Goal: Transaction & Acquisition: Purchase product/service

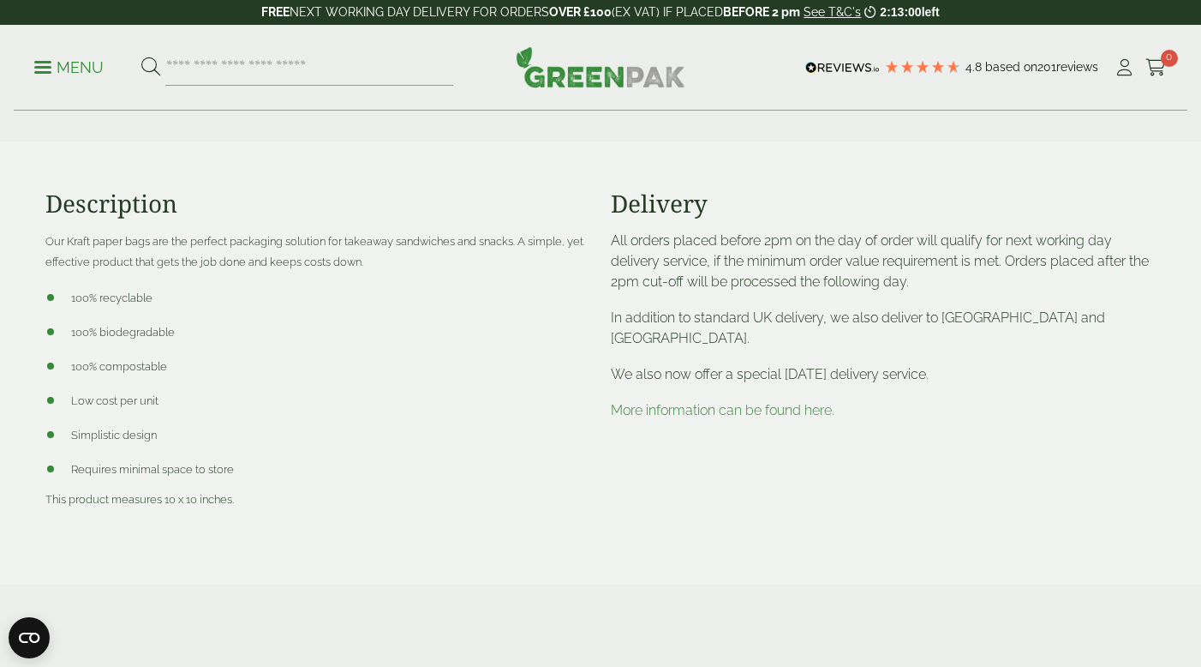
scroll to position [514, 0]
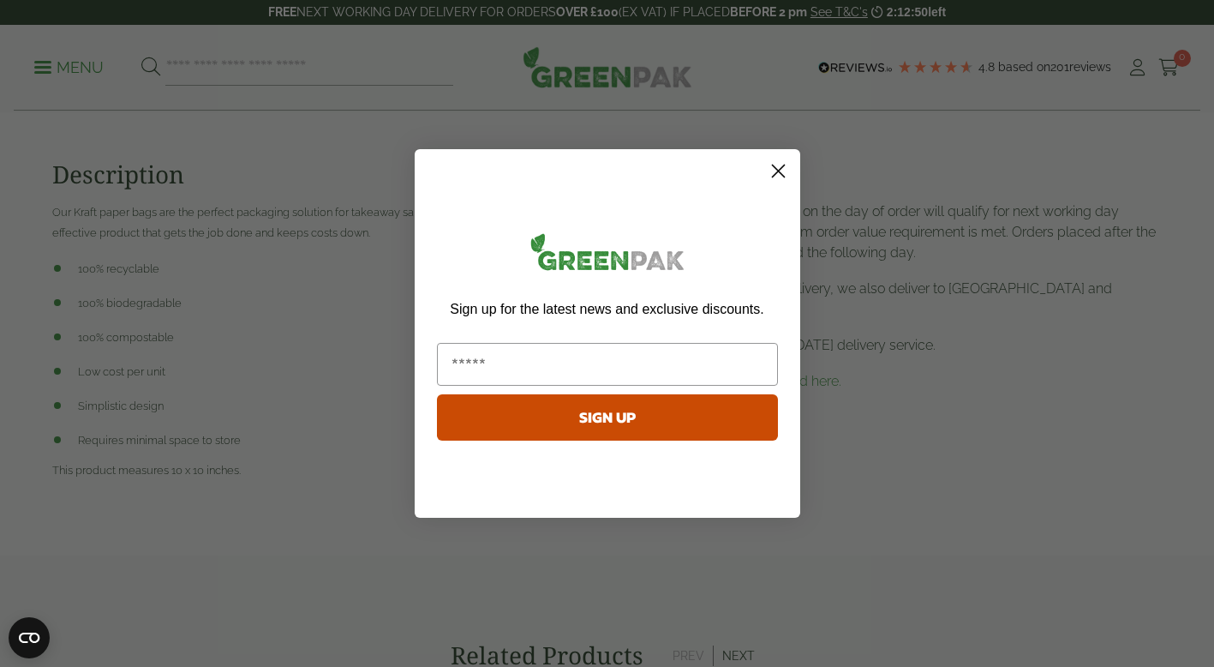
click at [780, 170] on icon "Close dialog" at bounding box center [778, 171] width 12 height 12
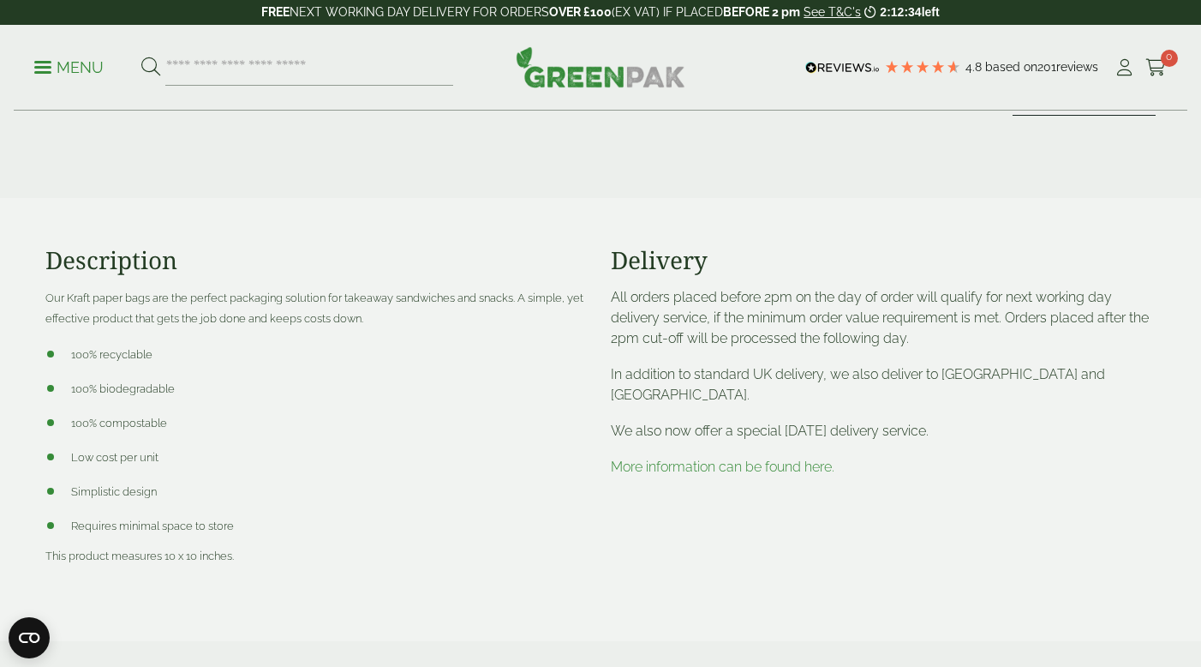
scroll to position [600, 0]
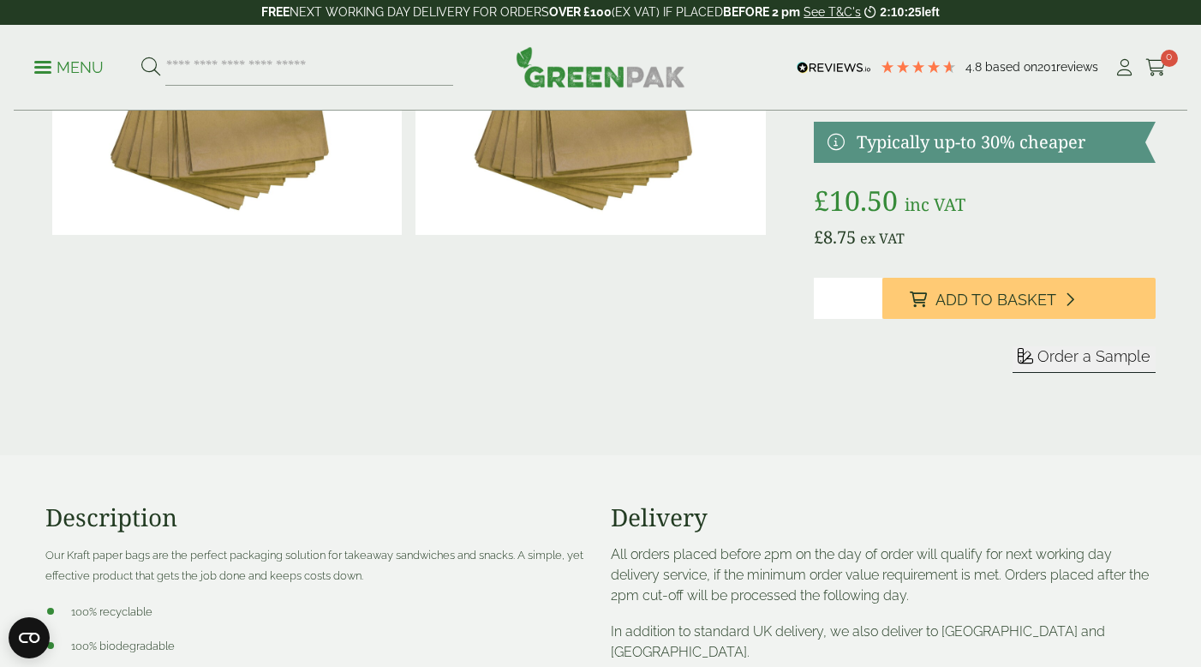
scroll to position [343, 0]
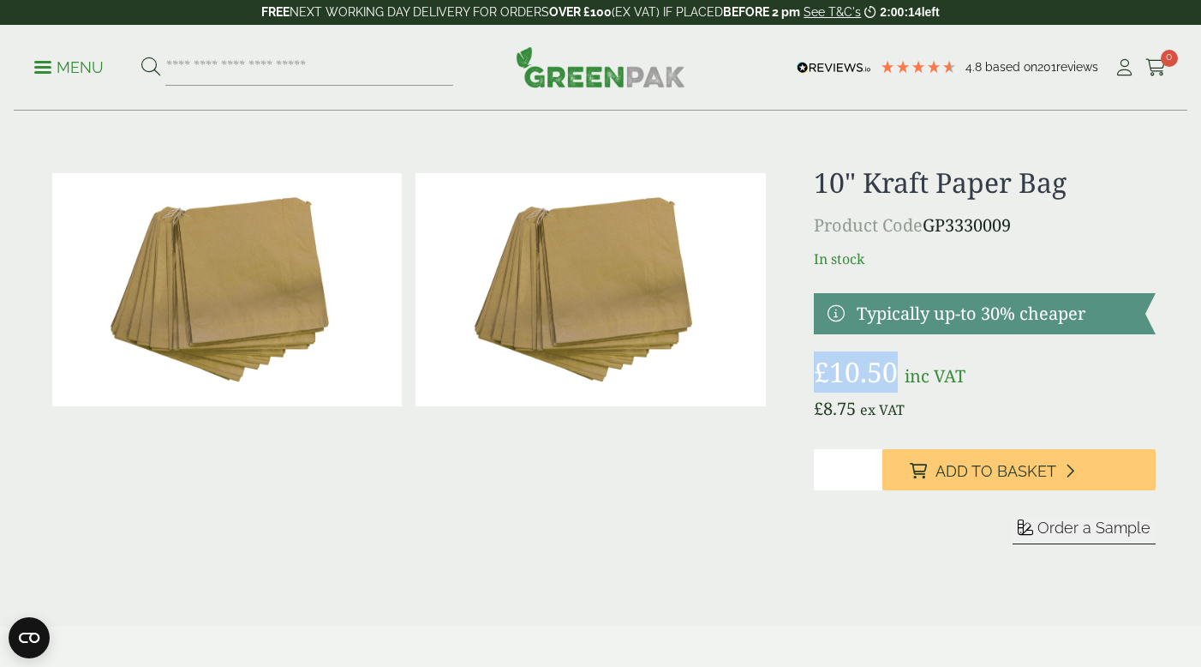
drag, startPoint x: 898, startPoint y: 374, endPoint x: 797, endPoint y: 365, distance: 101.6
click at [797, 365] on div "£" at bounding box center [600, 375] width 1131 height 419
copy bdi "£ 10.50"
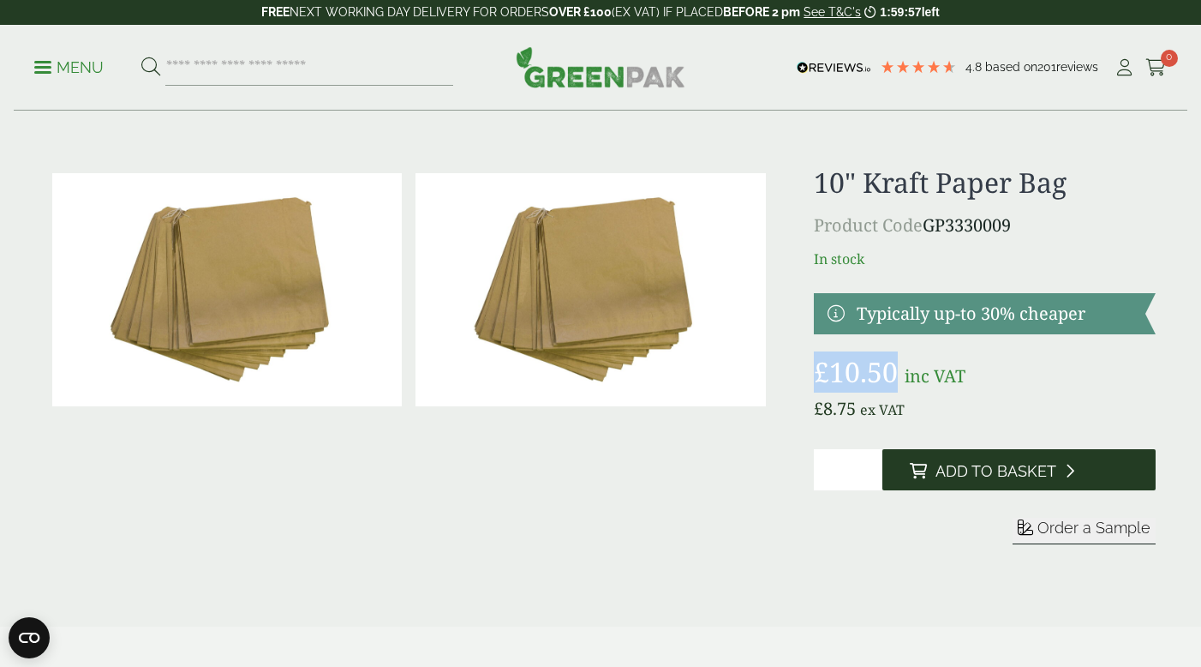
click at [964, 464] on span "Add to Basket" at bounding box center [996, 471] width 121 height 19
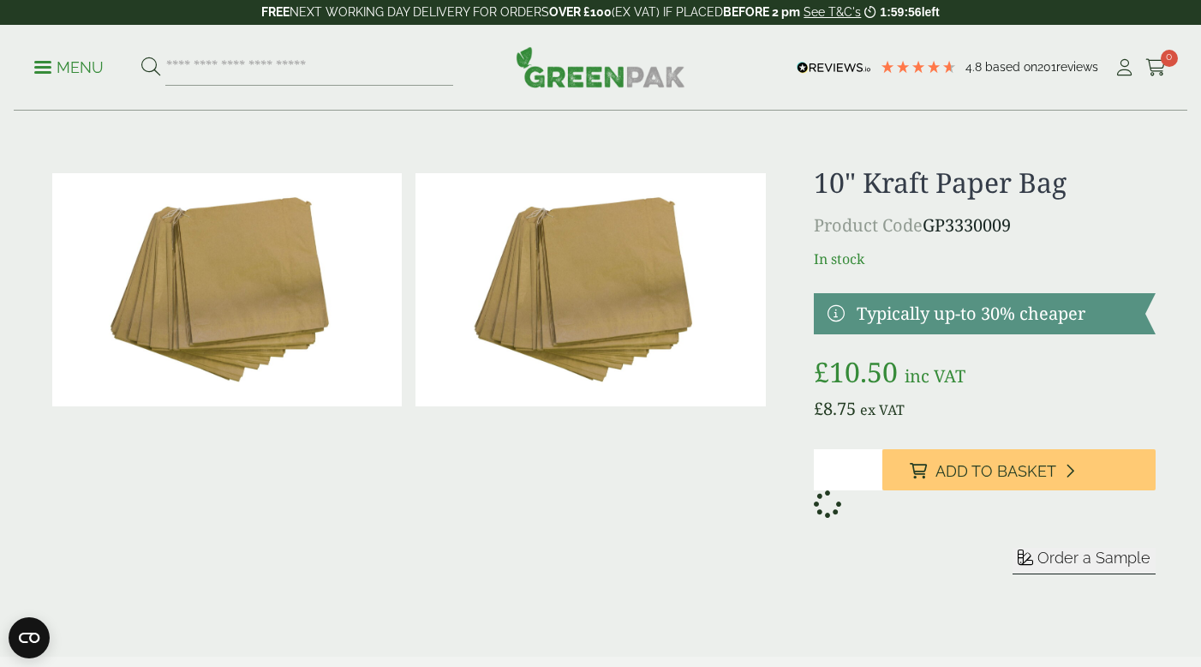
click at [846, 470] on aside "My Basket No products in the basket." at bounding box center [600, 333] width 1201 height 667
click at [872, 470] on input "*" at bounding box center [848, 469] width 69 height 41
click at [868, 466] on input "*" at bounding box center [848, 469] width 69 height 41
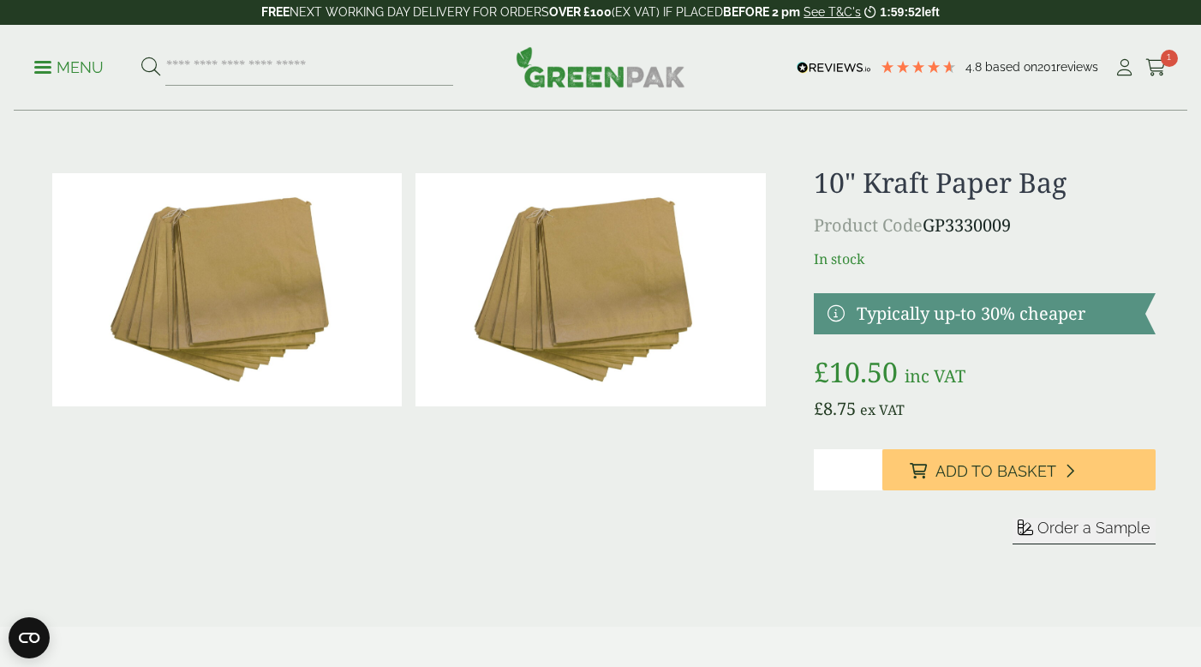
click at [867, 466] on input "**" at bounding box center [848, 469] width 69 height 41
type input "***"
click at [867, 466] on input "***" at bounding box center [848, 469] width 69 height 41
click at [1153, 65] on icon at bounding box center [1156, 67] width 21 height 17
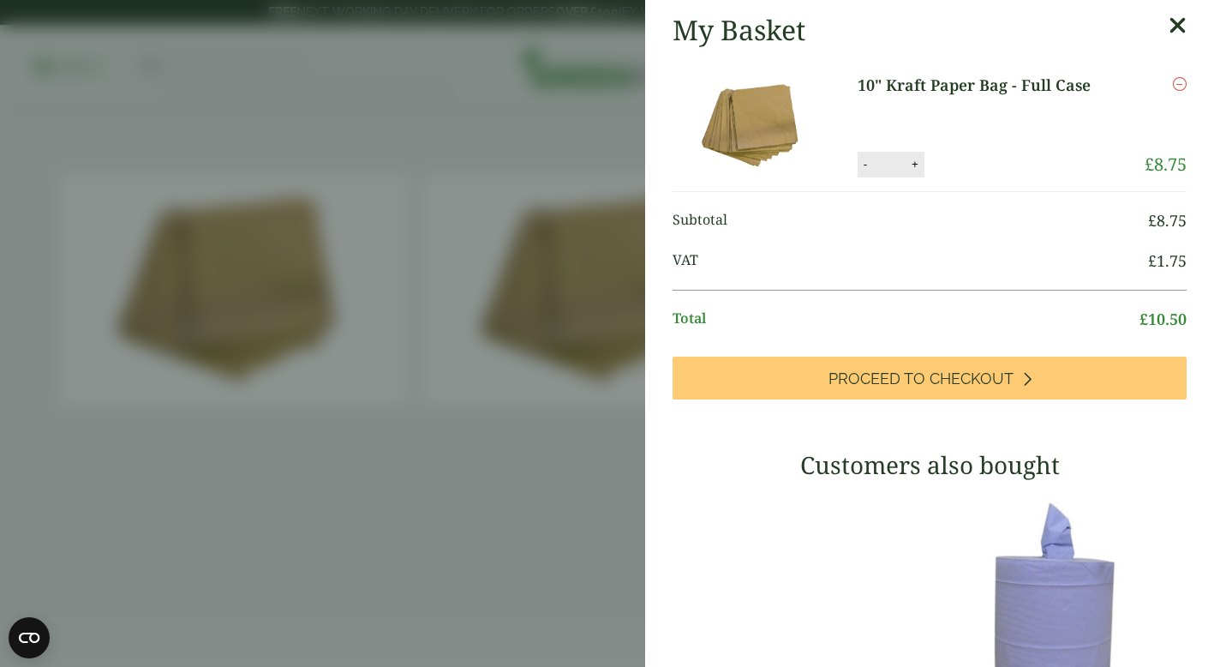
click at [1169, 26] on icon at bounding box center [1178, 26] width 18 height 24
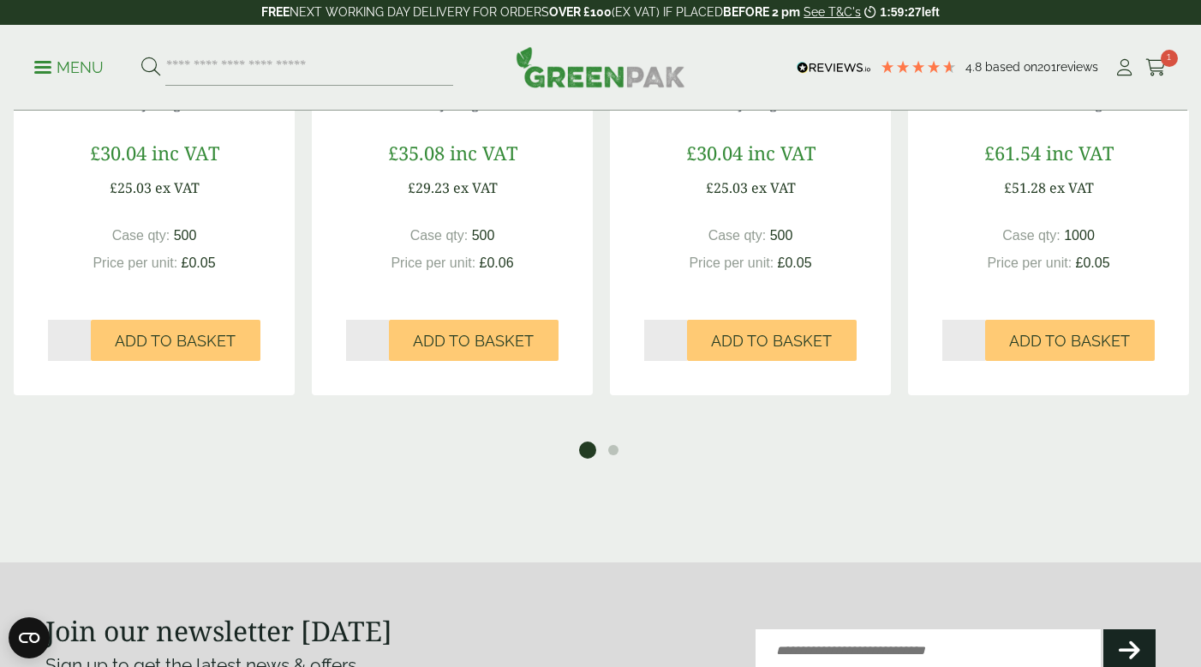
scroll to position [1371, 0]
